Goal: Task Accomplishment & Management: Manage account settings

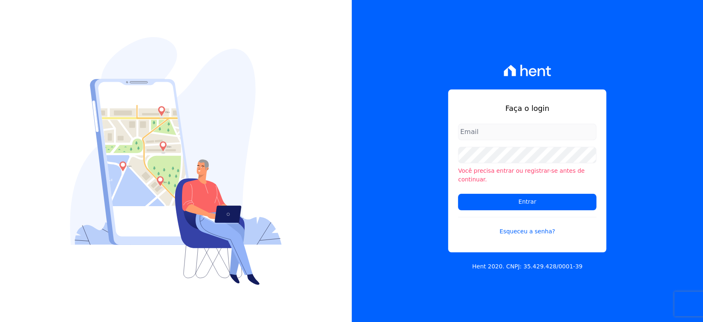
click at [472, 138] on input "email" at bounding box center [527, 132] width 138 height 16
type input "[PERSON_NAME][EMAIL_ADDRESS][DOMAIN_NAME]"
click at [458, 194] on input "Entrar" at bounding box center [527, 202] width 138 height 16
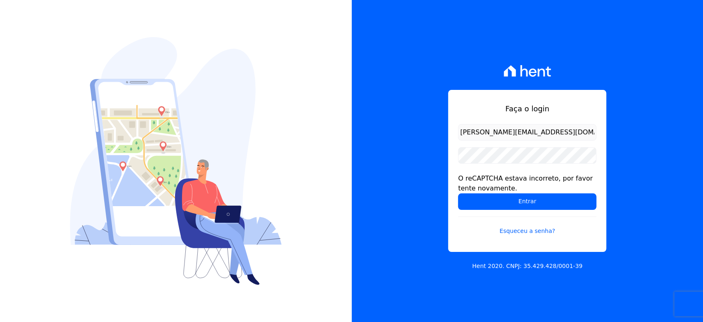
click at [458, 193] on input "Entrar" at bounding box center [527, 201] width 138 height 16
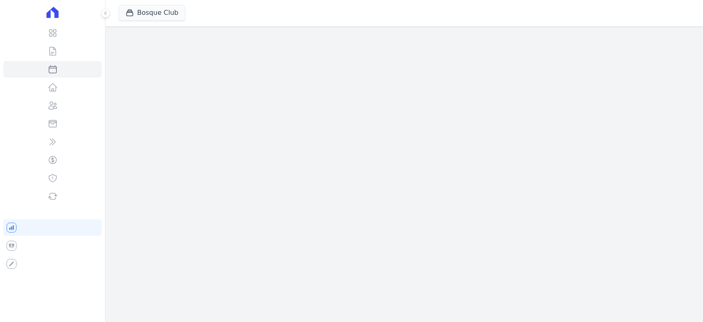
click at [514, 201] on div "Bosque Club Trapisa Engenharia Acaiá Residencial Icatu Residencial PORTO5 INVES…" at bounding box center [403, 161] width 597 height 322
select select
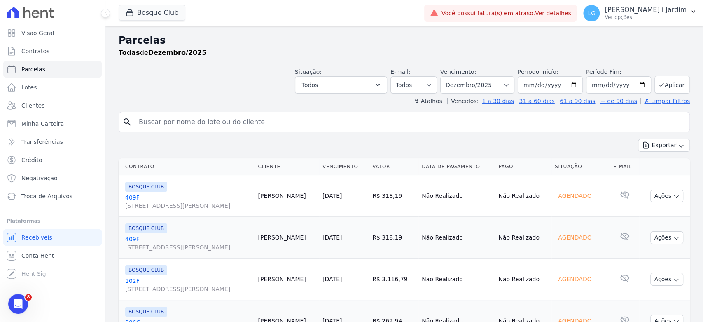
click at [166, 2] on div "Bosque Club Trapisa Engenharia Acaiá Residencial Icatu Residencial PORTO5 INVES…" at bounding box center [270, 13] width 302 height 27
click at [161, 9] on button "Bosque Club" at bounding box center [152, 13] width 67 height 16
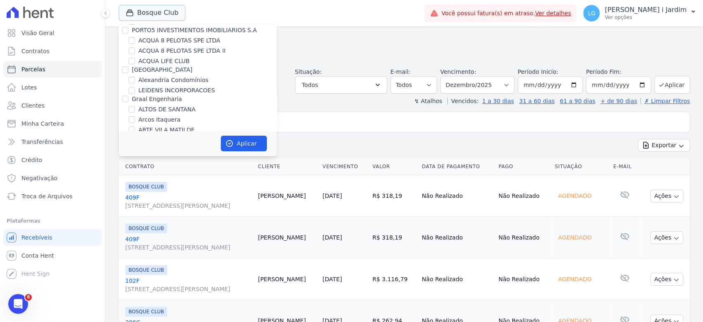
scroll to position [91, 0]
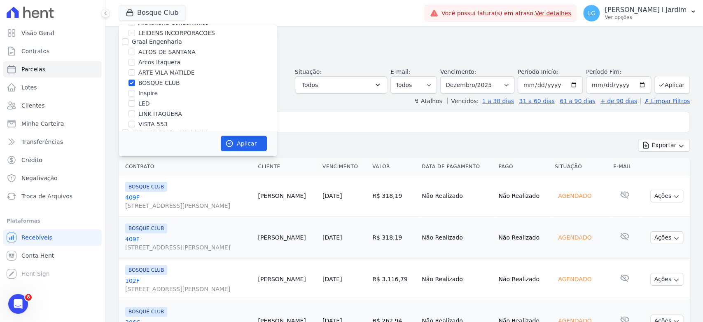
click at [158, 81] on label "BOSQUE CLUB" at bounding box center [159, 83] width 42 height 9
click at [135, 81] on input "BOSQUE CLUB" at bounding box center [131, 82] width 7 height 7
checkbox input "false"
click at [165, 52] on label "ALTOS DE SANTANA" at bounding box center [166, 52] width 57 height 9
click at [135, 52] on input "ALTOS DE SANTANA" at bounding box center [131, 52] width 7 height 7
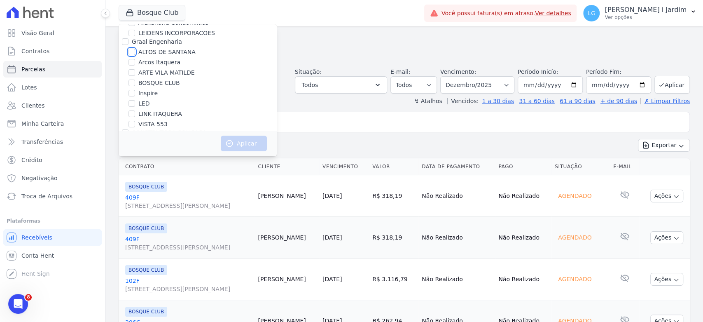
checkbox input "true"
click at [227, 140] on icon "button" at bounding box center [229, 143] width 8 height 8
select select
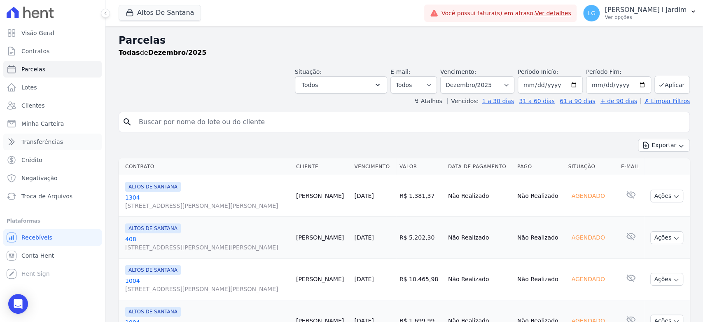
click at [48, 140] on span "Transferências" at bounding box center [42, 142] width 42 height 8
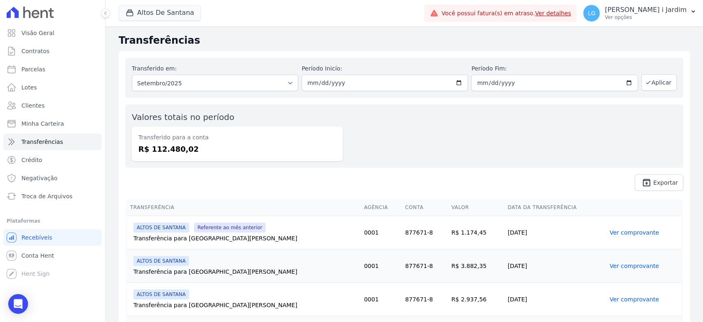
click at [164, 148] on dd "R$ 112.480,02" at bounding box center [237, 148] width 198 height 11
copy dd "112.480,02"
